Goal: Task Accomplishment & Management: Use online tool/utility

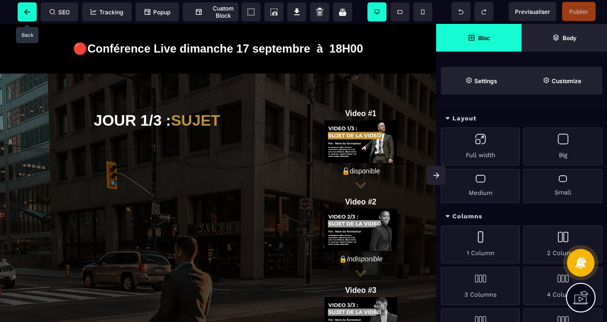
click at [22, 10] on span at bounding box center [27, 11] width 19 height 19
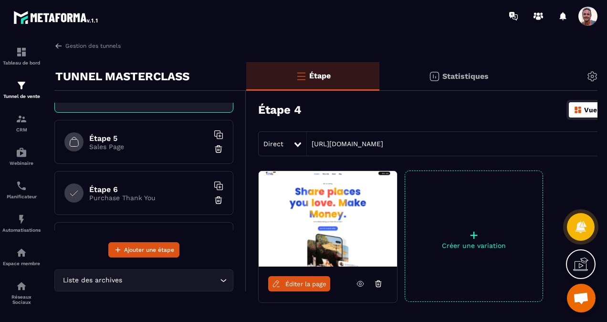
scroll to position [191, 0]
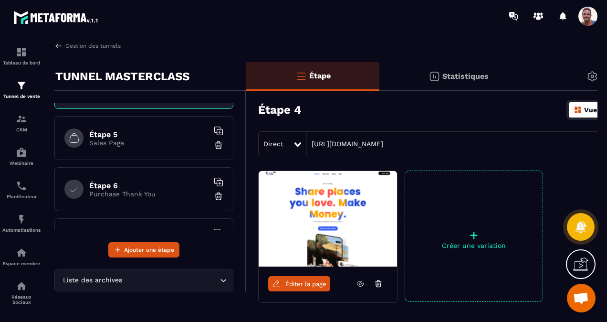
click at [173, 119] on div "Étape 5 Sales Page" at bounding box center [143, 138] width 179 height 44
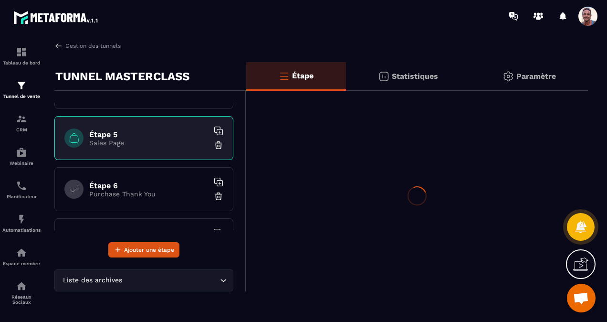
click at [173, 119] on div "Étape 5 Sales Page" at bounding box center [143, 138] width 179 height 44
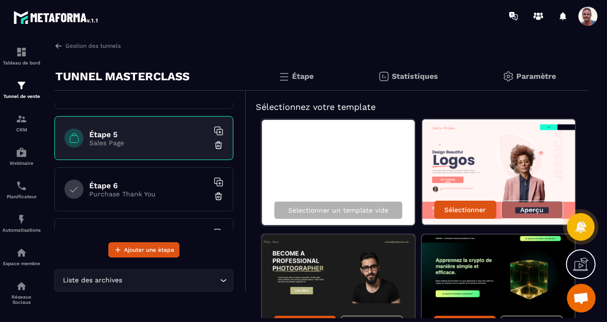
click at [214, 144] on img at bounding box center [219, 145] width 10 height 10
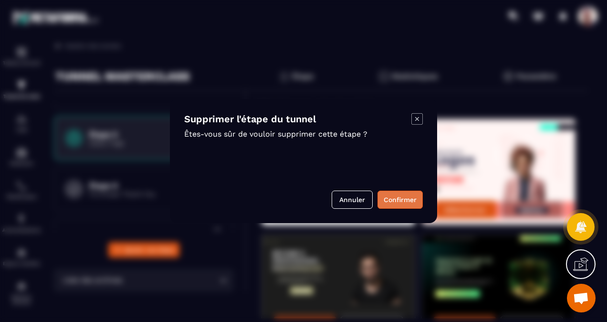
click at [394, 196] on button "Confirmer" at bounding box center [399, 199] width 45 height 18
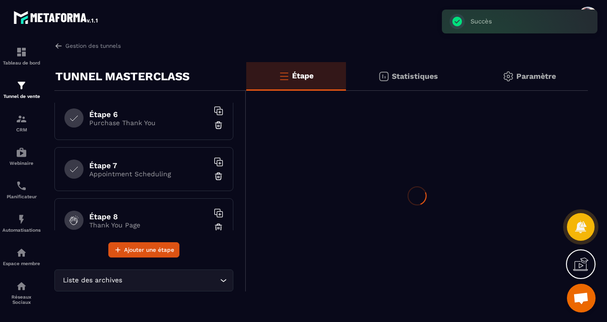
scroll to position [228, 0]
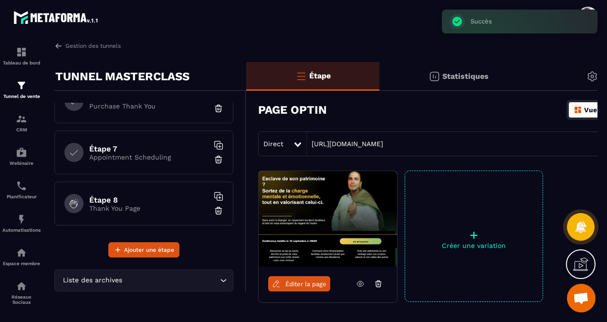
click at [134, 153] on p "Appointment Scheduling" at bounding box center [148, 157] width 119 height 8
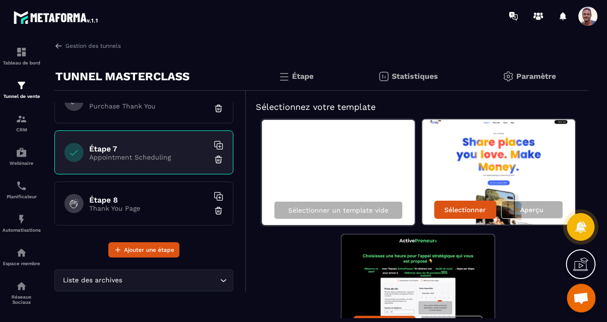
click at [510, 164] on img at bounding box center [498, 171] width 153 height 105
click at [535, 208] on p "Aperçu" at bounding box center [531, 210] width 23 height 8
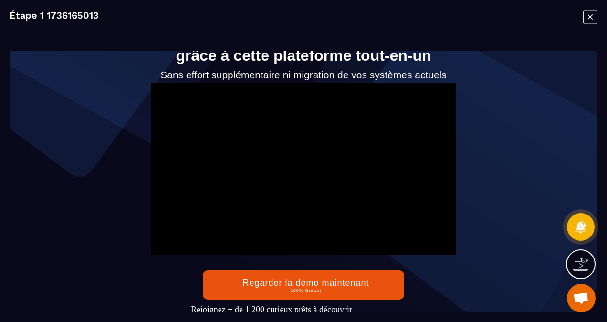
scroll to position [143, 0]
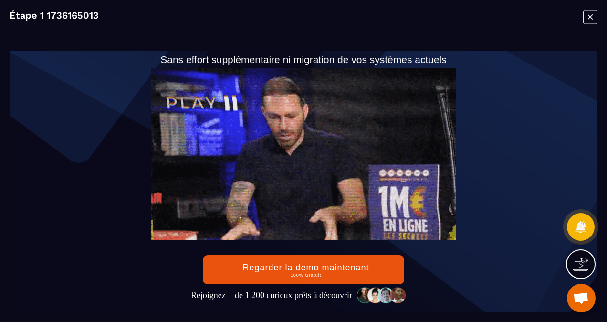
click at [593, 20] on icon "Modal window" at bounding box center [590, 17] width 14 height 15
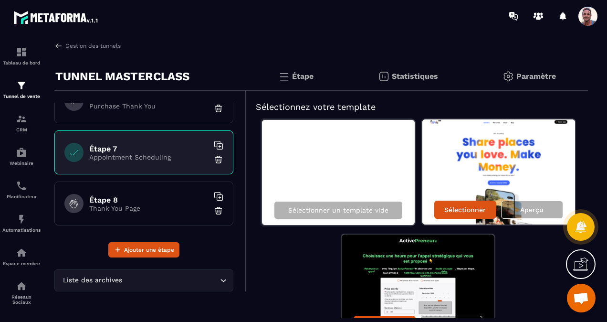
click at [152, 195] on h6 "Étape 8" at bounding box center [148, 199] width 119 height 9
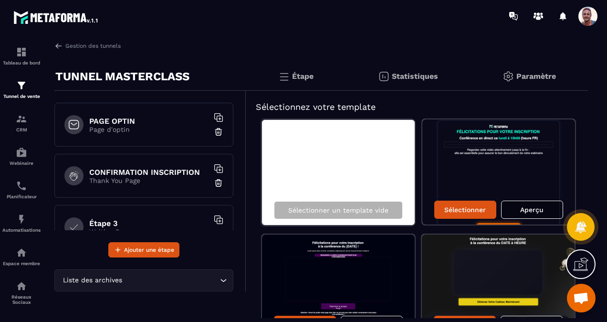
click at [136, 172] on h6 "CONFIRMATION INSCRIPTION" at bounding box center [148, 171] width 119 height 9
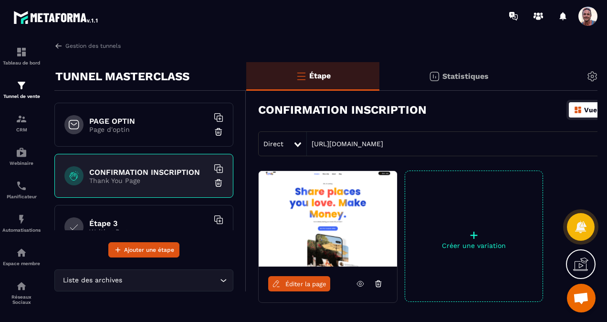
click at [287, 284] on span "Éditer la page" at bounding box center [305, 283] width 41 height 7
